Goal: Information Seeking & Learning: Check status

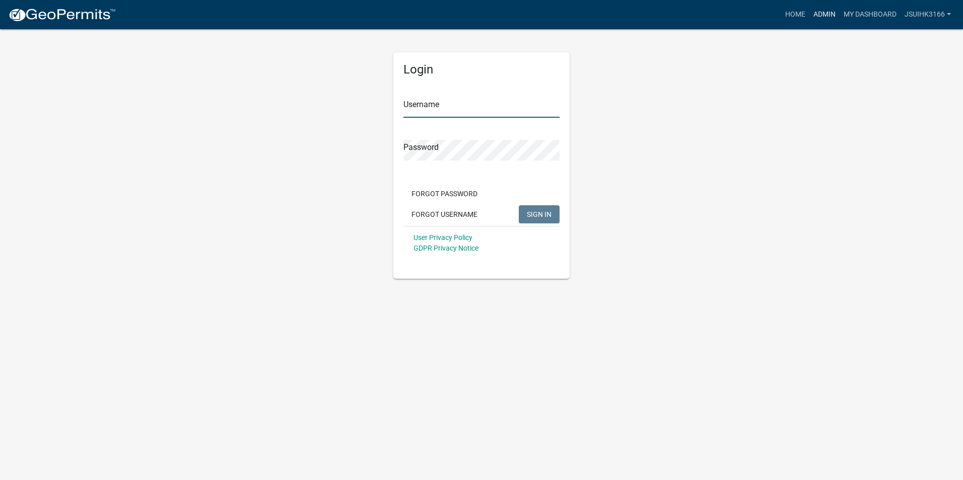
type input "Jsuihk3166"
click at [821, 16] on link "Admin" at bounding box center [824, 14] width 30 height 19
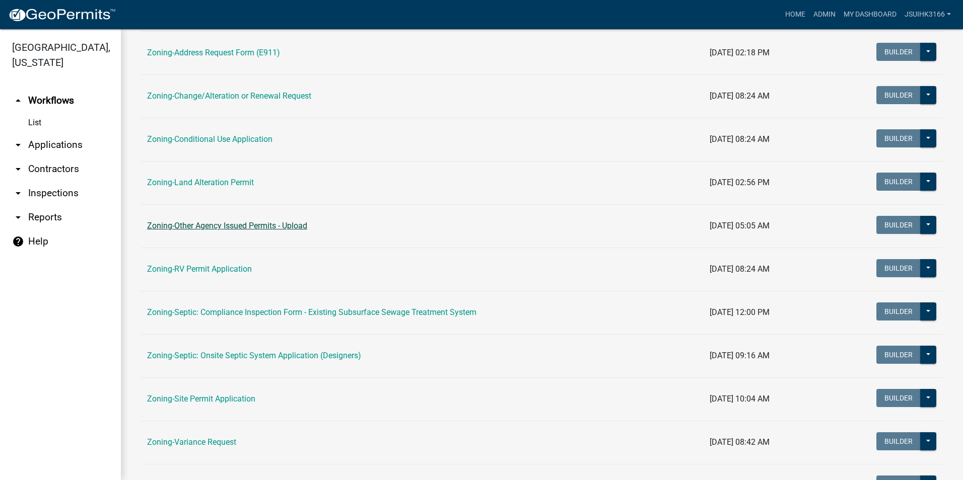
scroll to position [252, 0]
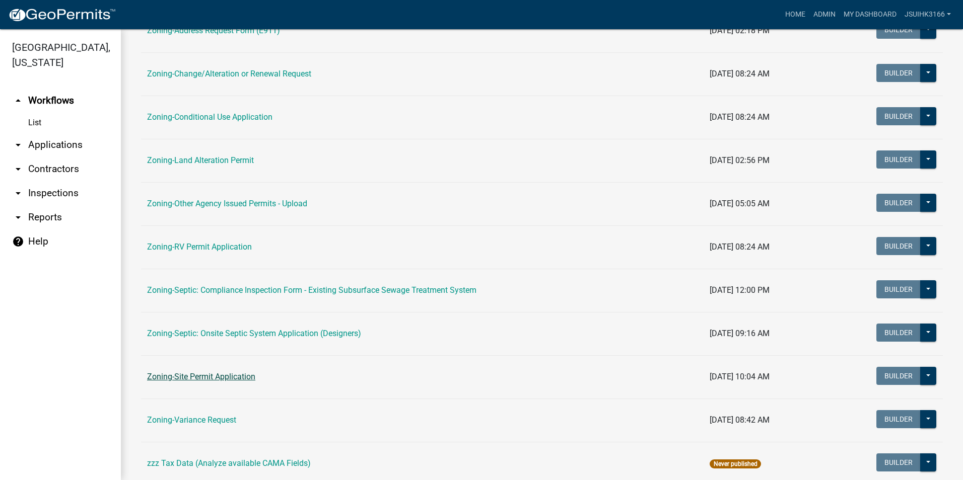
click at [231, 375] on link "Zoning-Site Permit Application" at bounding box center [201, 377] width 108 height 10
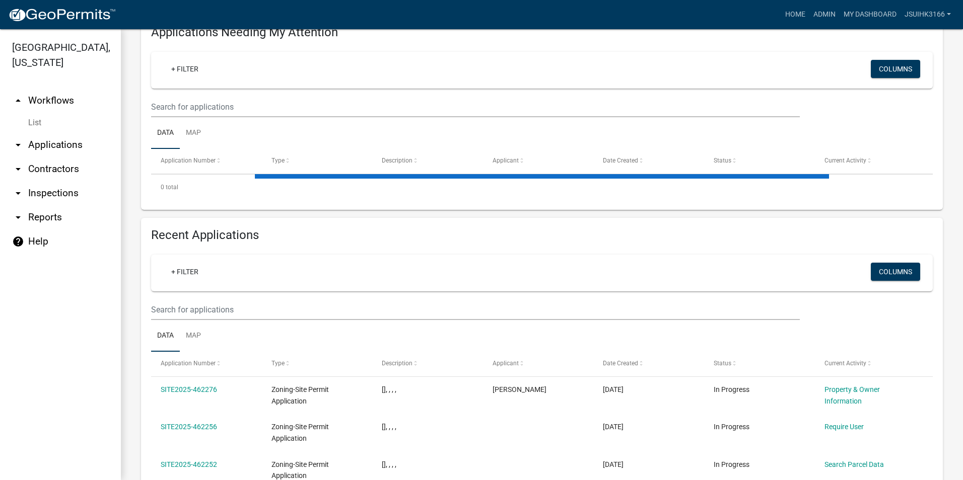
scroll to position [151, 0]
click at [212, 117] on input "text" at bounding box center [475, 106] width 649 height 21
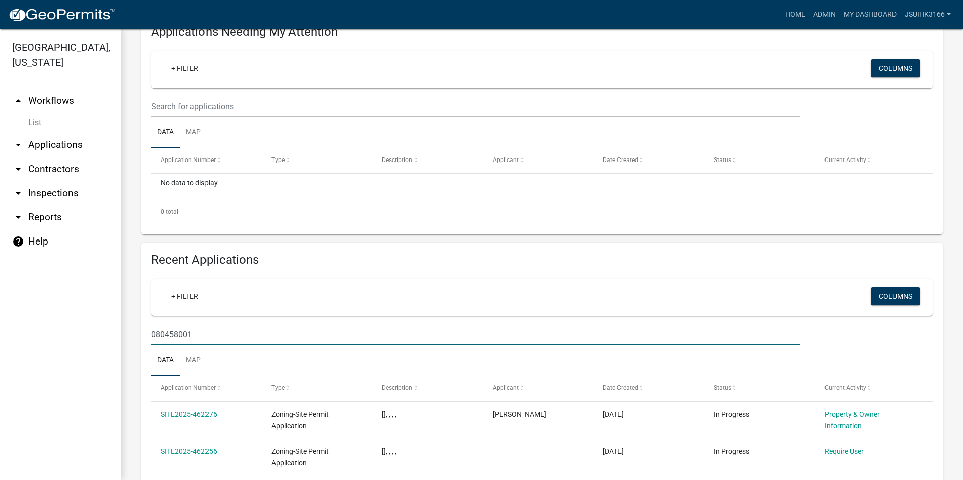
type input "080458001"
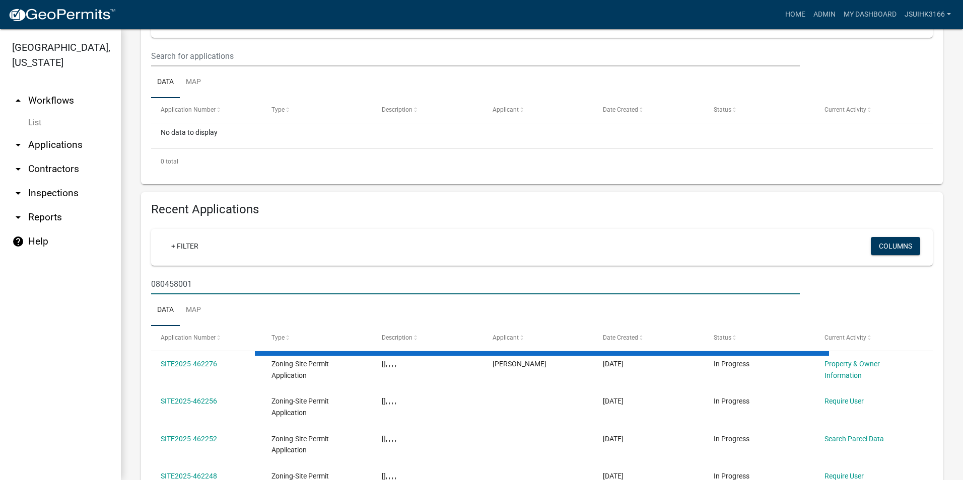
scroll to position [191, 0]
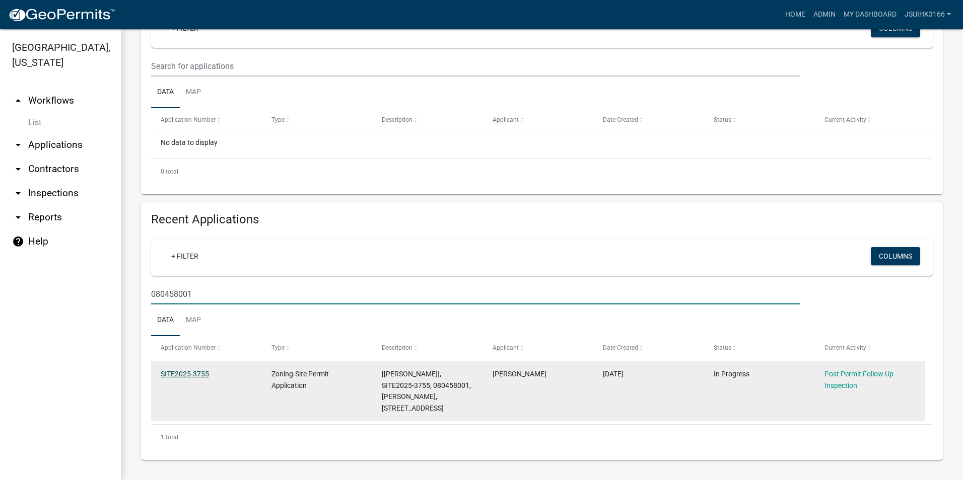
click at [195, 373] on link "SITE2025-3755" at bounding box center [185, 374] width 48 height 8
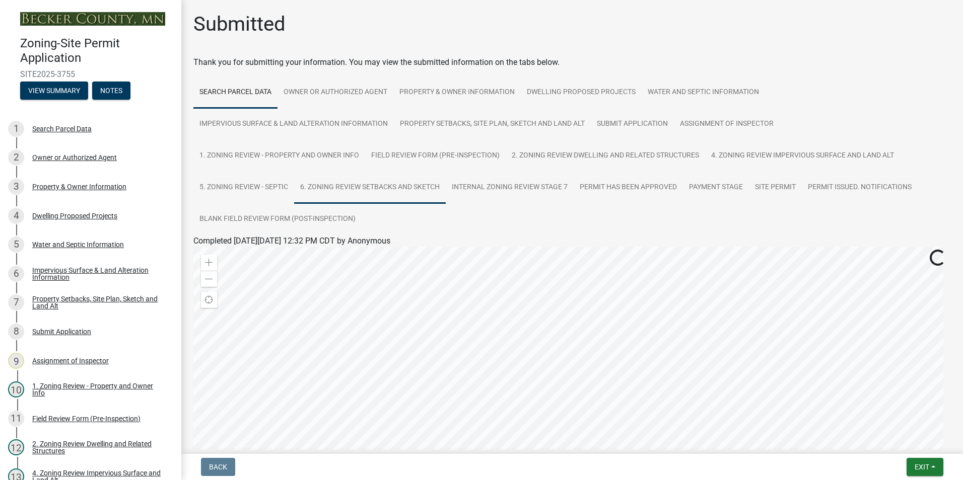
click at [379, 186] on link "6. Zoning Review Setbacks and Sketch" at bounding box center [370, 188] width 152 height 32
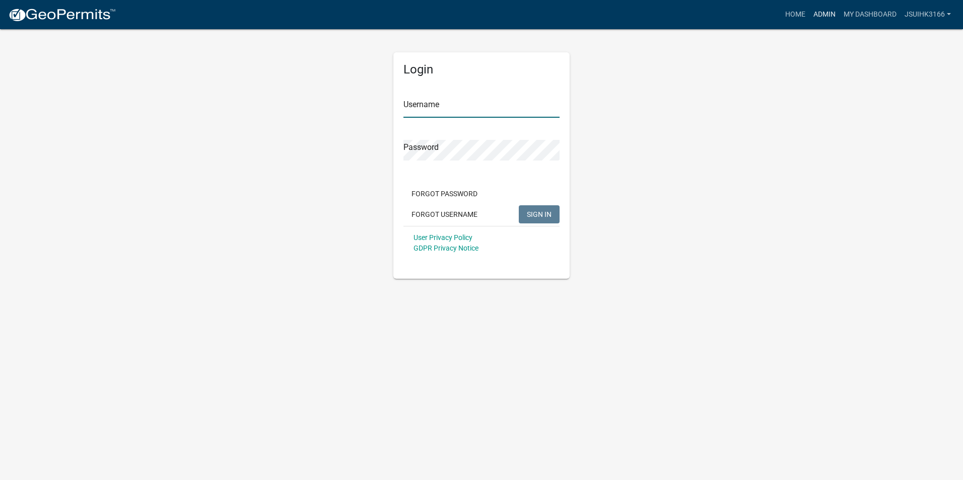
type input "Jsuihk3166"
click at [823, 11] on link "Admin" at bounding box center [824, 14] width 30 height 19
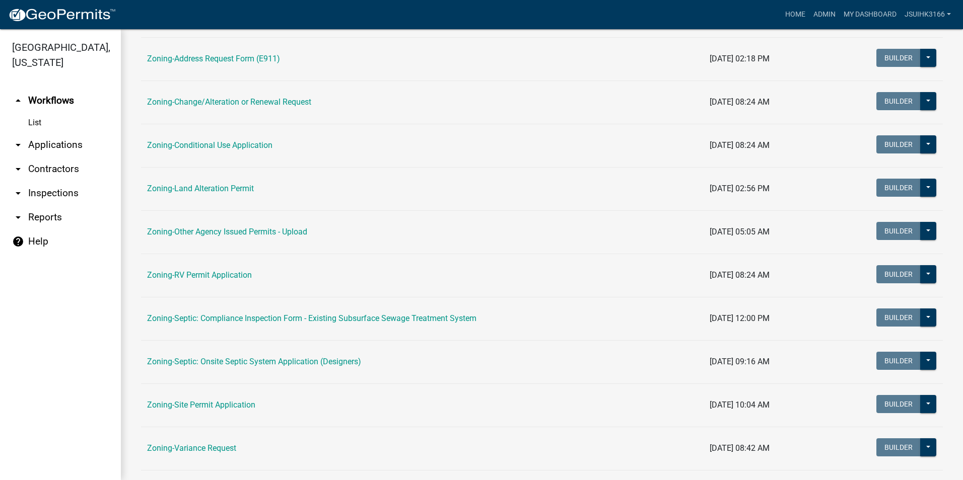
scroll to position [252, 0]
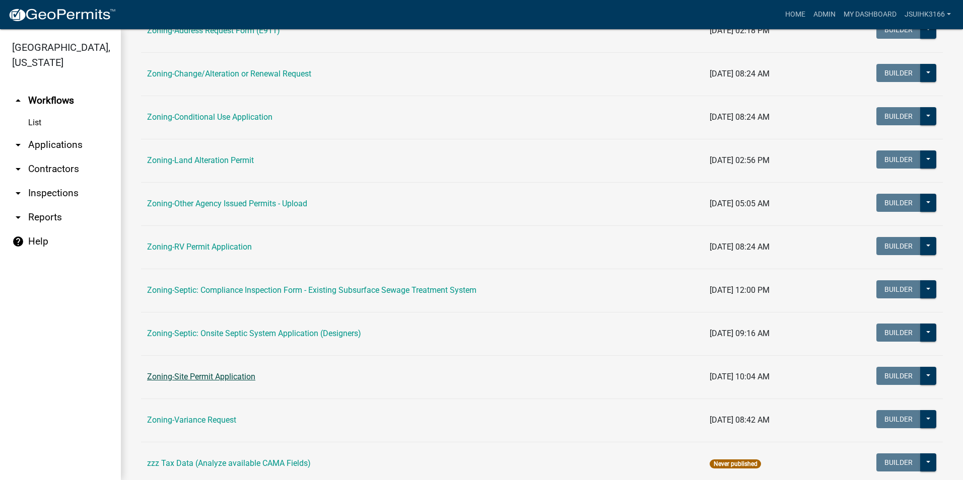
click at [213, 380] on link "Zoning-Site Permit Application" at bounding box center [201, 377] width 108 height 10
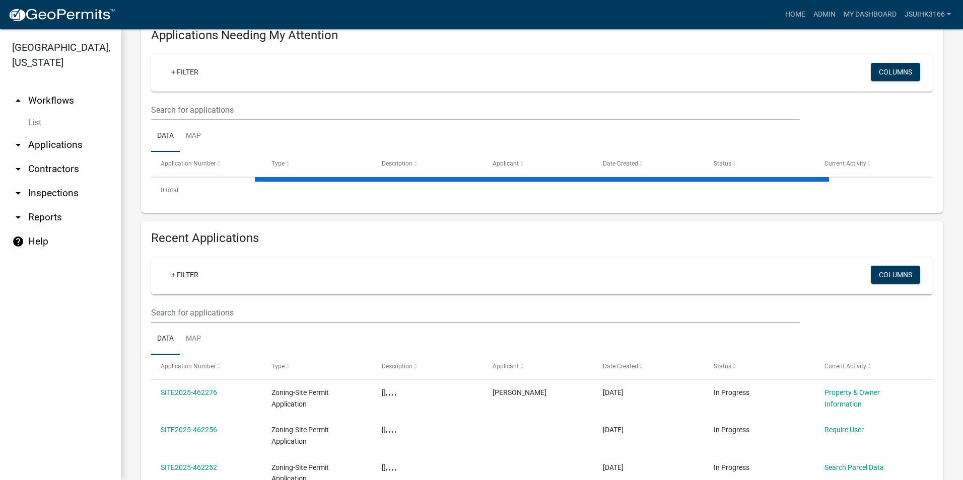
scroll to position [151, 0]
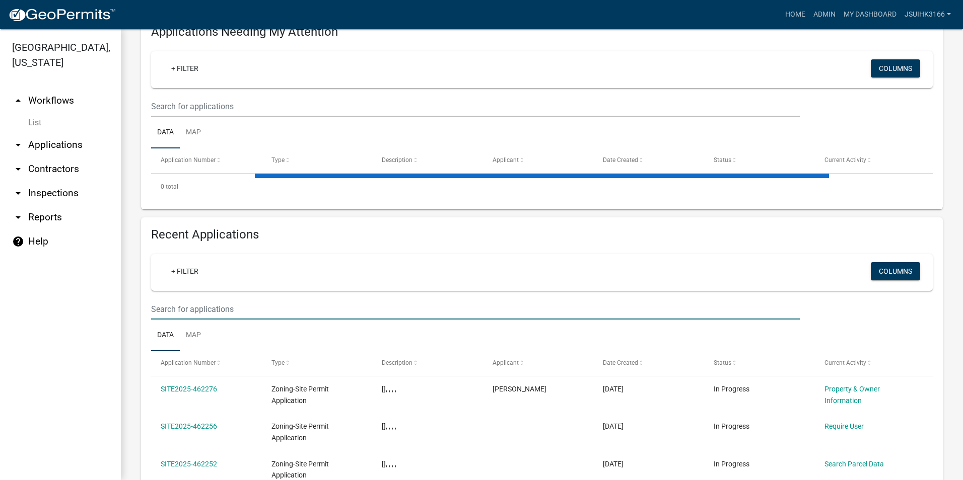
click at [203, 117] on input "text" at bounding box center [475, 106] width 649 height 21
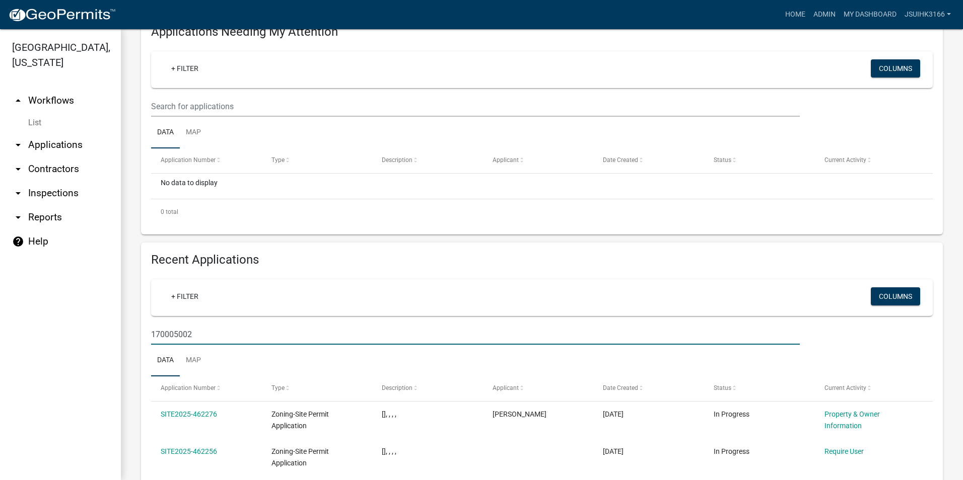
type input "170005002"
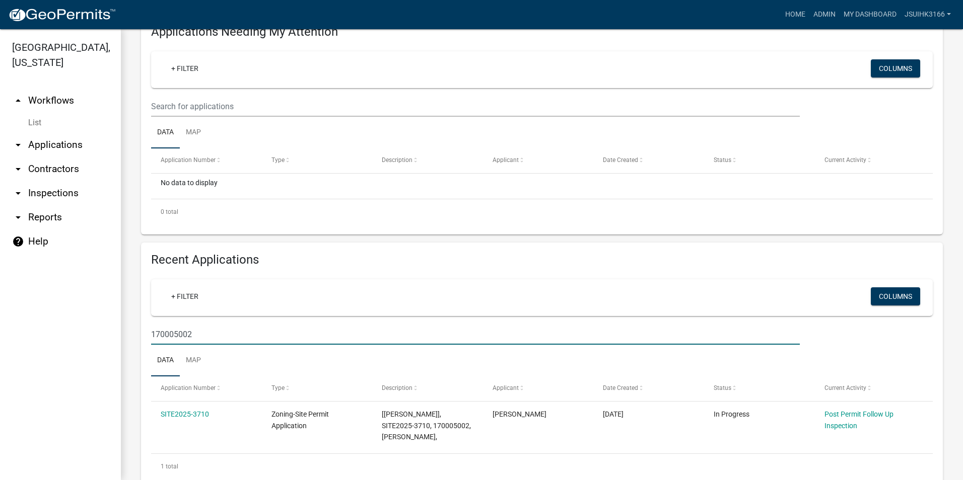
scroll to position [180, 0]
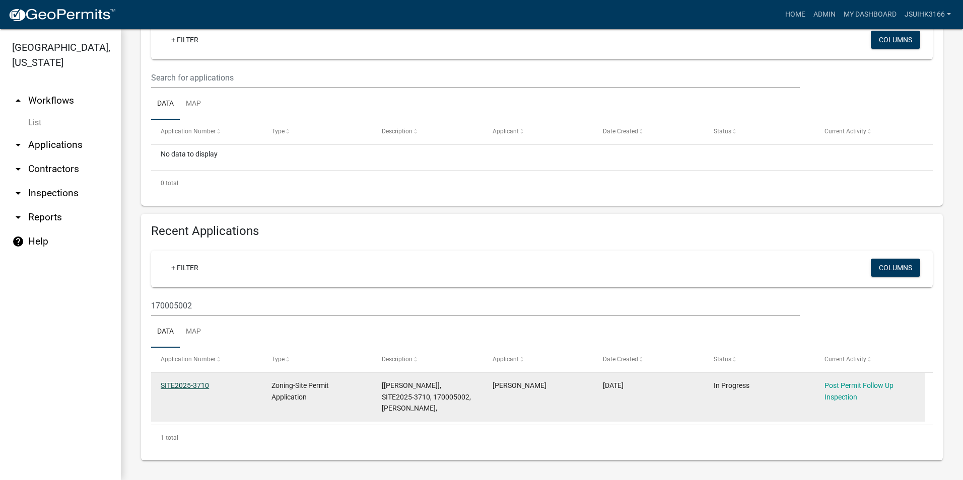
click at [206, 386] on link "SITE2025-3710" at bounding box center [185, 386] width 48 height 8
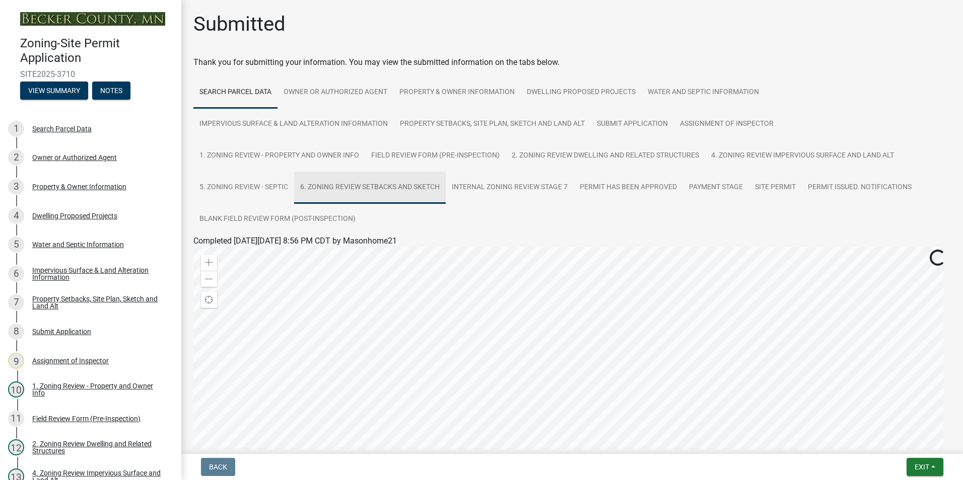
click at [357, 193] on link "6. Zoning Review Setbacks and Sketch" at bounding box center [370, 188] width 152 height 32
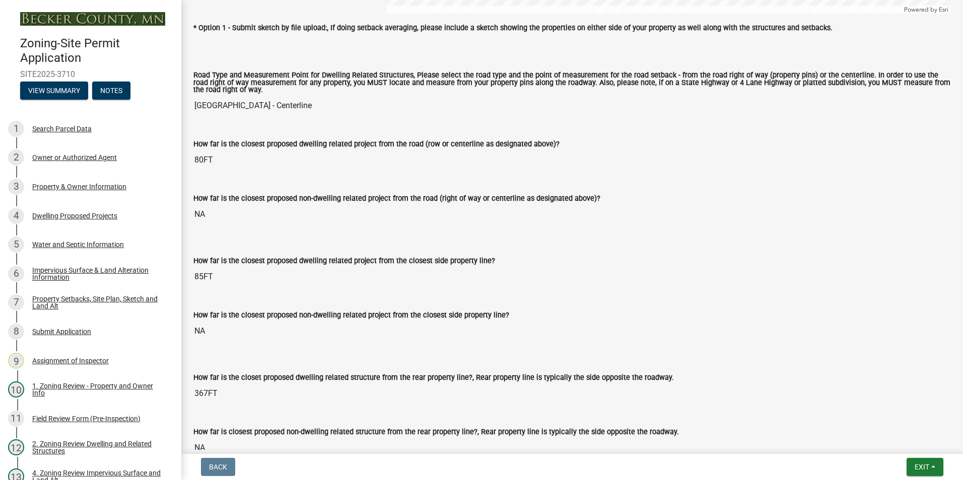
scroll to position [957, 0]
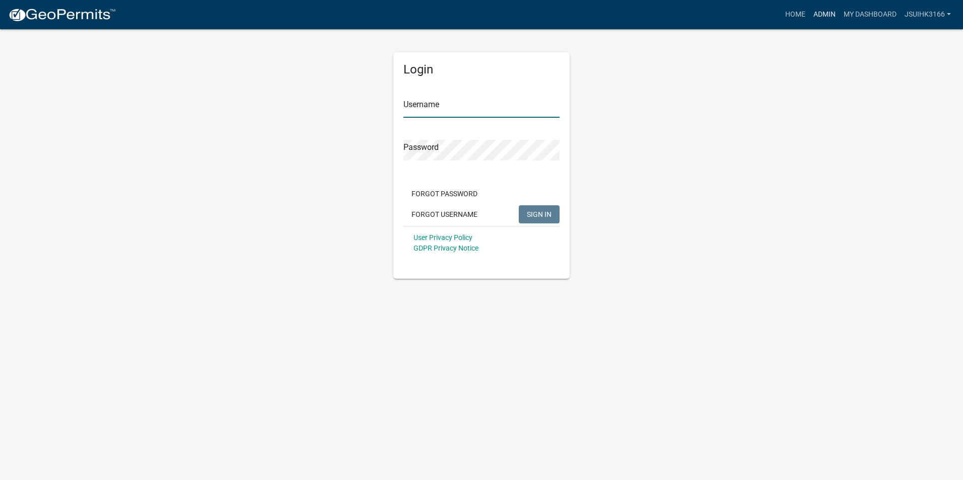
type input "Jsuihk3166"
click at [826, 14] on link "Admin" at bounding box center [824, 14] width 30 height 19
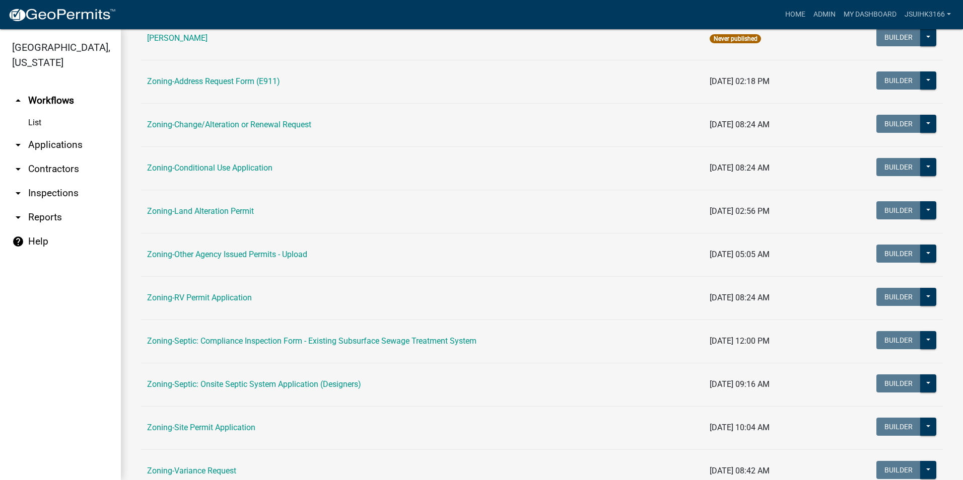
scroll to position [252, 0]
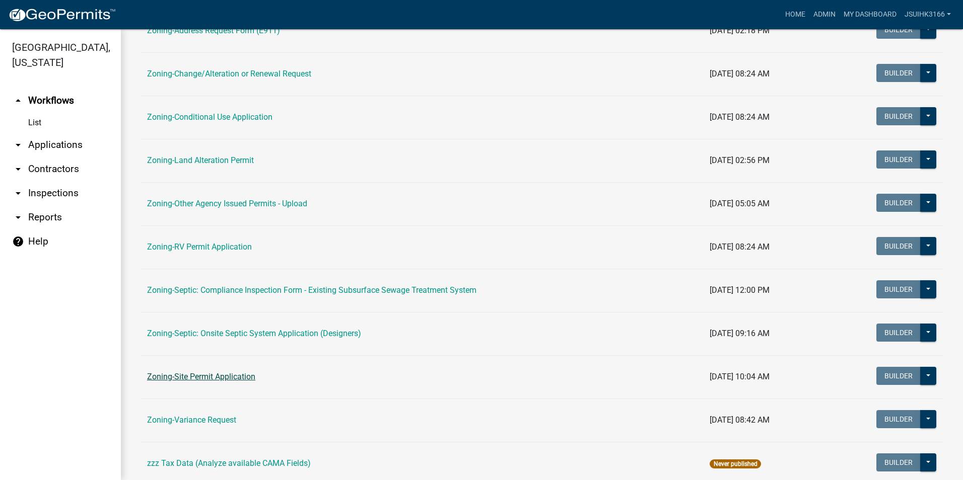
click at [234, 380] on link "Zoning-Site Permit Application" at bounding box center [201, 377] width 108 height 10
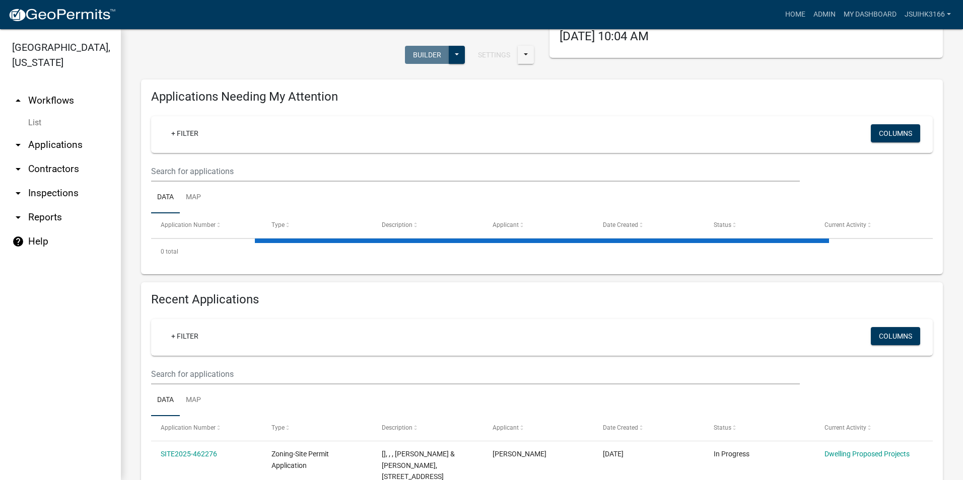
scroll to position [101, 0]
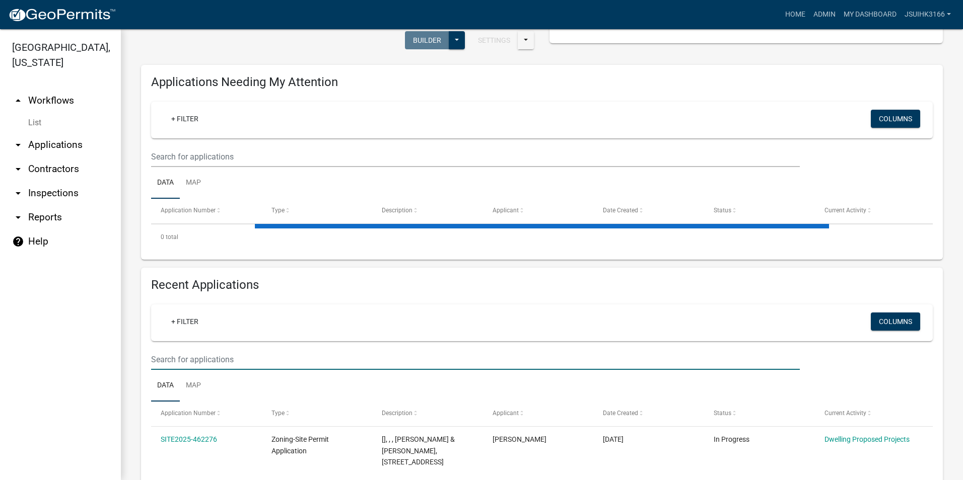
click at [205, 167] on input "text" at bounding box center [475, 157] width 649 height 21
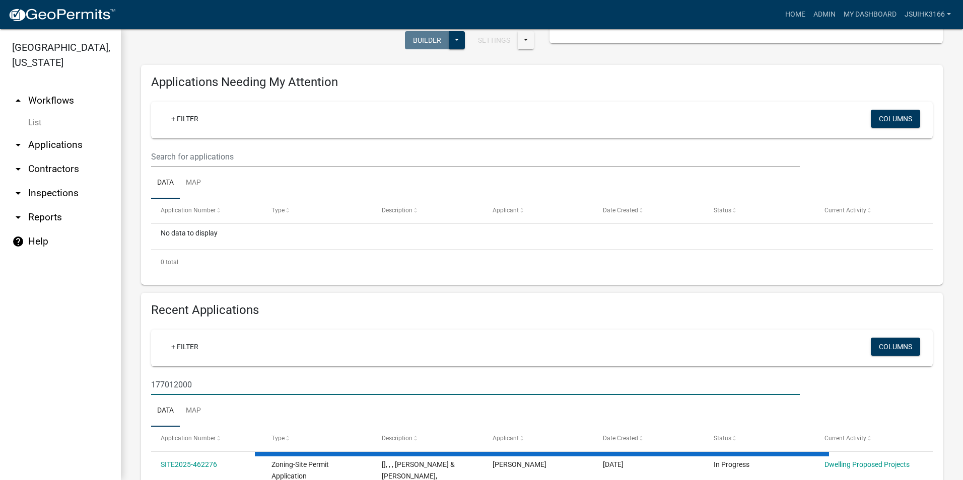
type input "177012000"
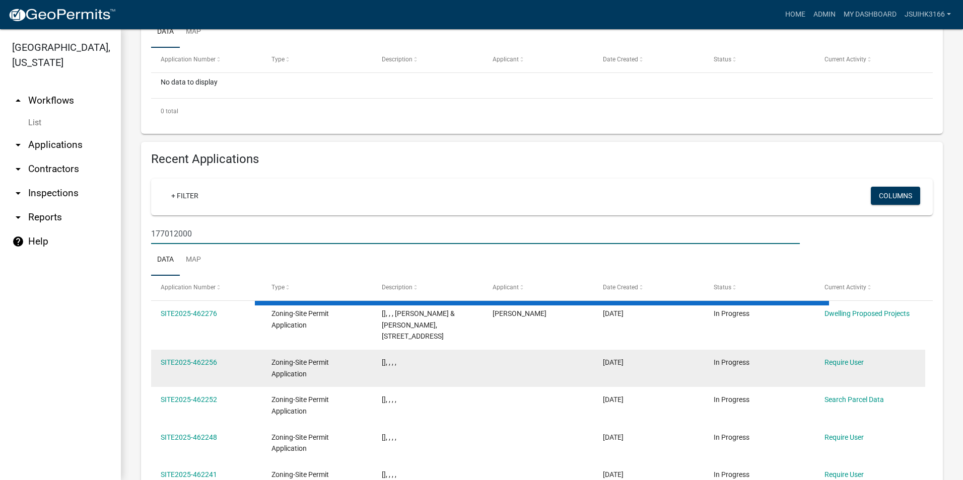
scroll to position [240, 0]
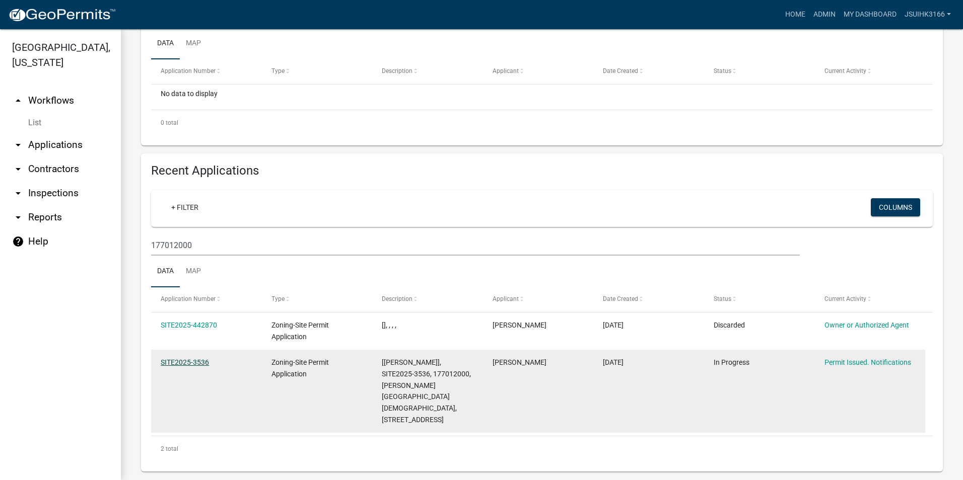
click at [169, 360] on link "SITE2025-3536" at bounding box center [185, 363] width 48 height 8
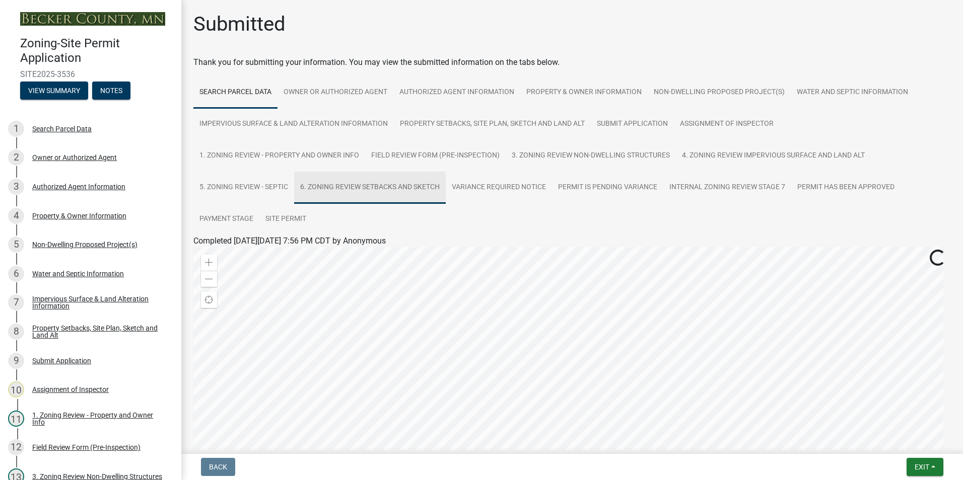
click at [336, 184] on link "6. Zoning Review Setbacks and Sketch" at bounding box center [370, 188] width 152 height 32
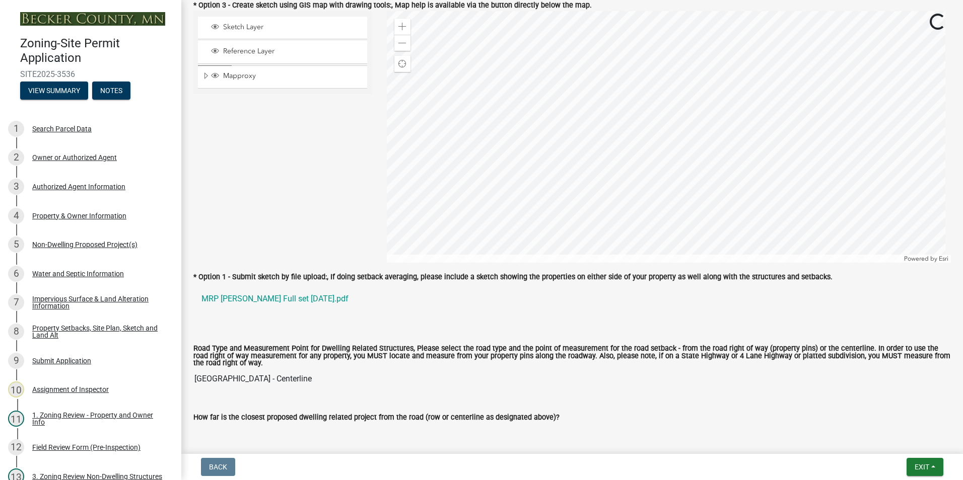
scroll to position [705, 0]
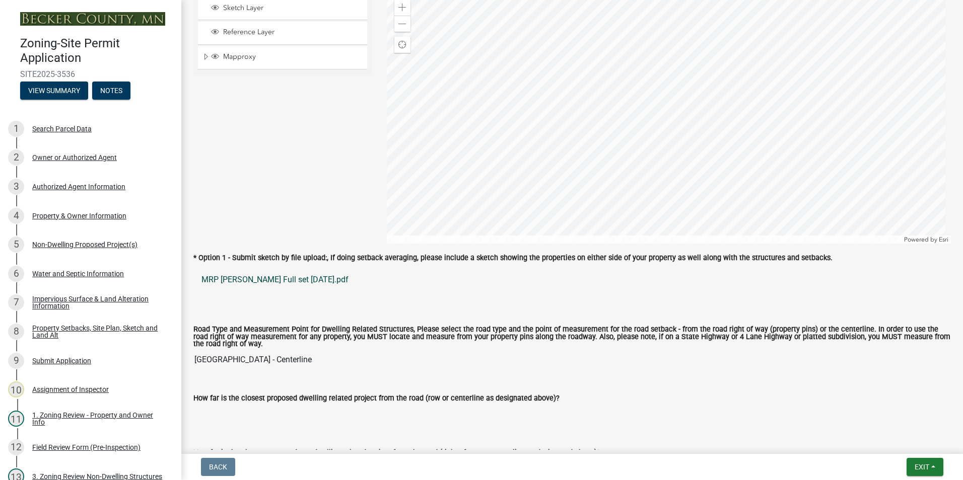
click at [288, 283] on link "MRP [PERSON_NAME] Full set [DATE].pdf" at bounding box center [571, 280] width 757 height 24
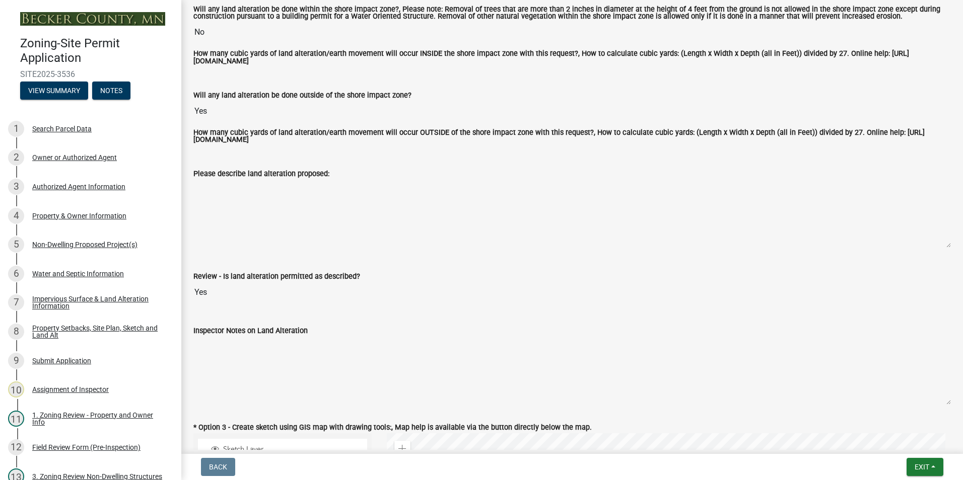
scroll to position [0, 0]
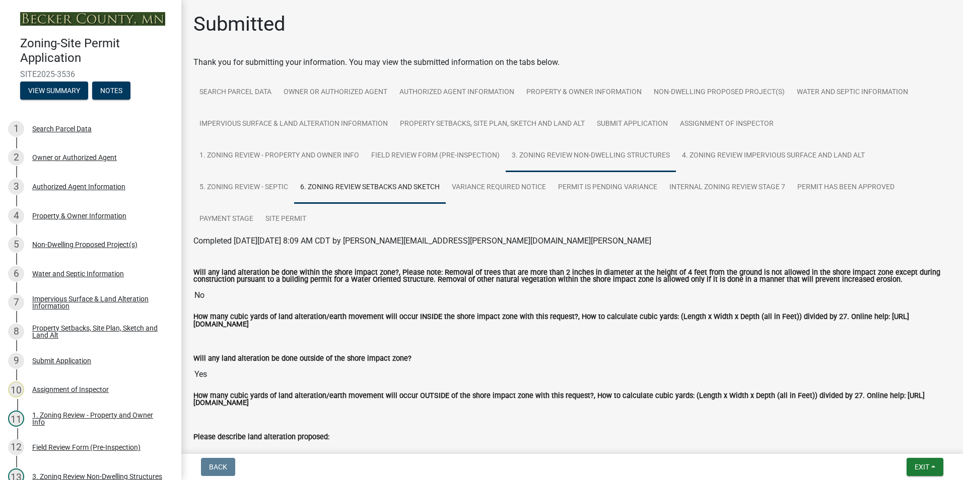
click at [559, 154] on link "3. Zoning Review Non-Dwelling Structures" at bounding box center [591, 156] width 170 height 32
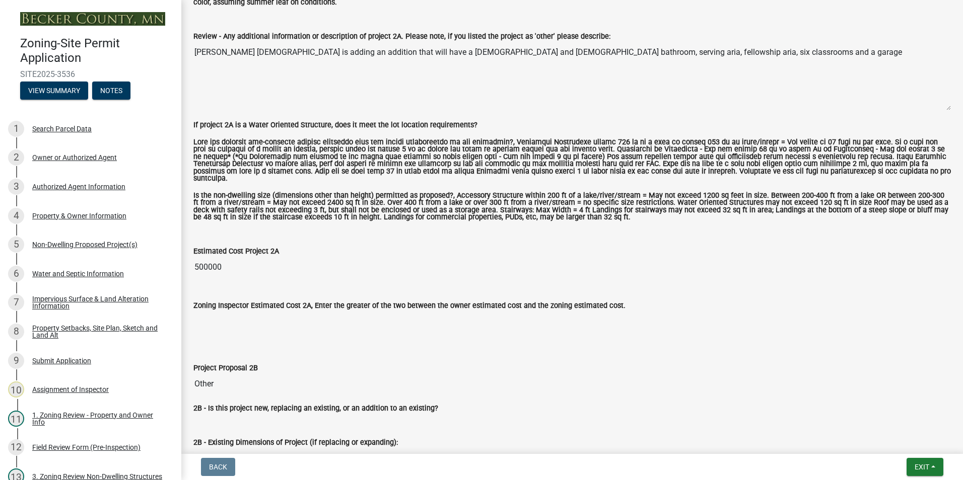
scroll to position [806, 0]
